Goal: Use online tool/utility: Utilize a website feature to perform a specific function

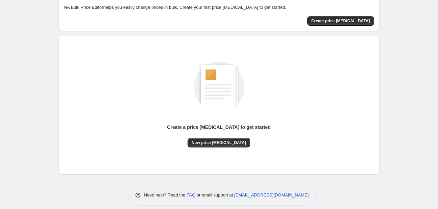
scroll to position [44, 0]
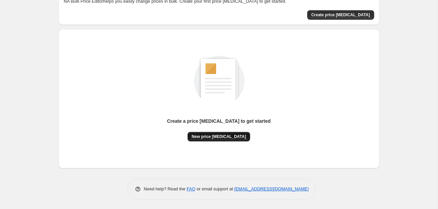
click at [215, 135] on span "New price [MEDICAL_DATA]" at bounding box center [219, 136] width 54 height 5
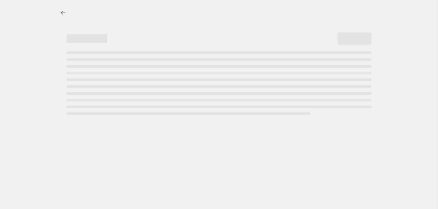
select select "percentage"
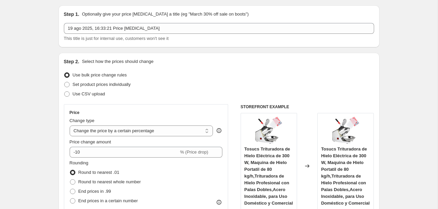
scroll to position [107, 0]
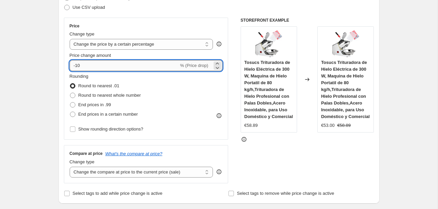
click at [111, 65] on input "-10" at bounding box center [124, 65] width 109 height 11
type input "-1"
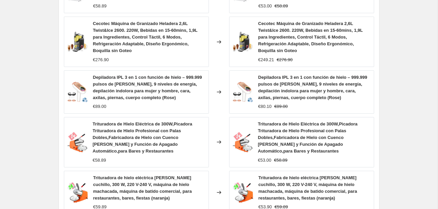
scroll to position [558, 0]
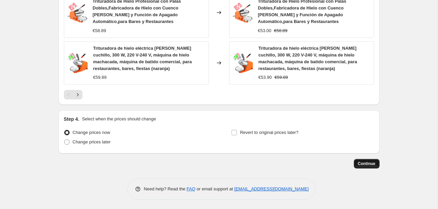
type input "-25"
click at [363, 162] on span "Continue" at bounding box center [367, 163] width 18 height 5
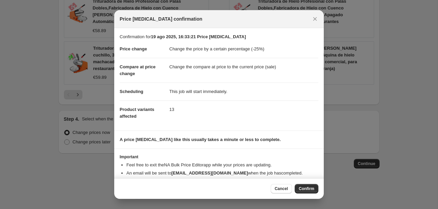
click at [311, 190] on span "Confirm" at bounding box center [307, 188] width 16 height 5
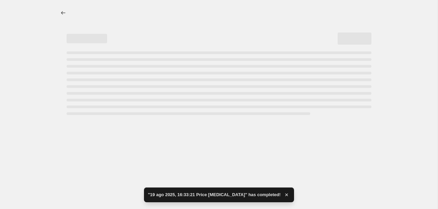
select select "percentage"
